Goal: Connect with others: Connect with others

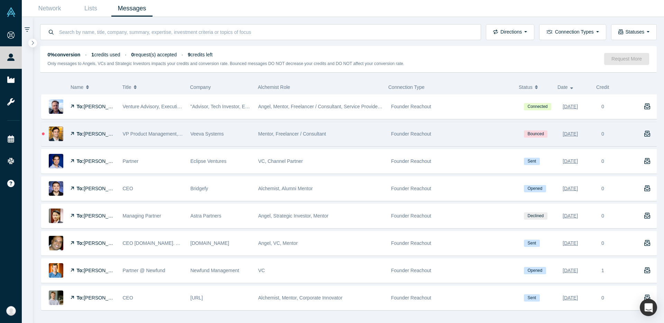
click at [478, 126] on div "Founder Reachout" at bounding box center [453, 134] width 125 height 24
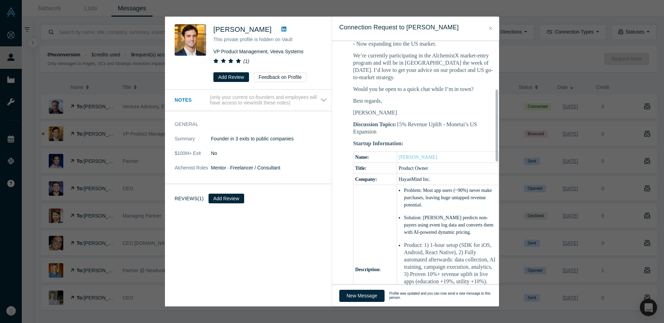
scroll to position [307, 0]
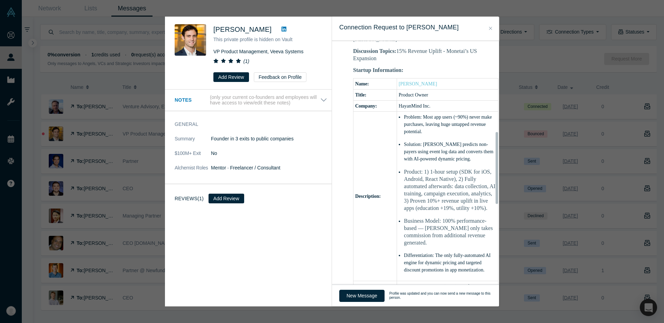
click at [490, 27] on icon "Close" at bounding box center [490, 28] width 3 height 5
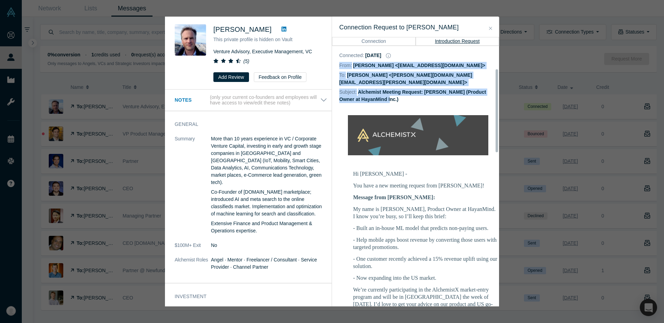
scroll to position [72, 0]
